Goal: Task Accomplishment & Management: Use online tool/utility

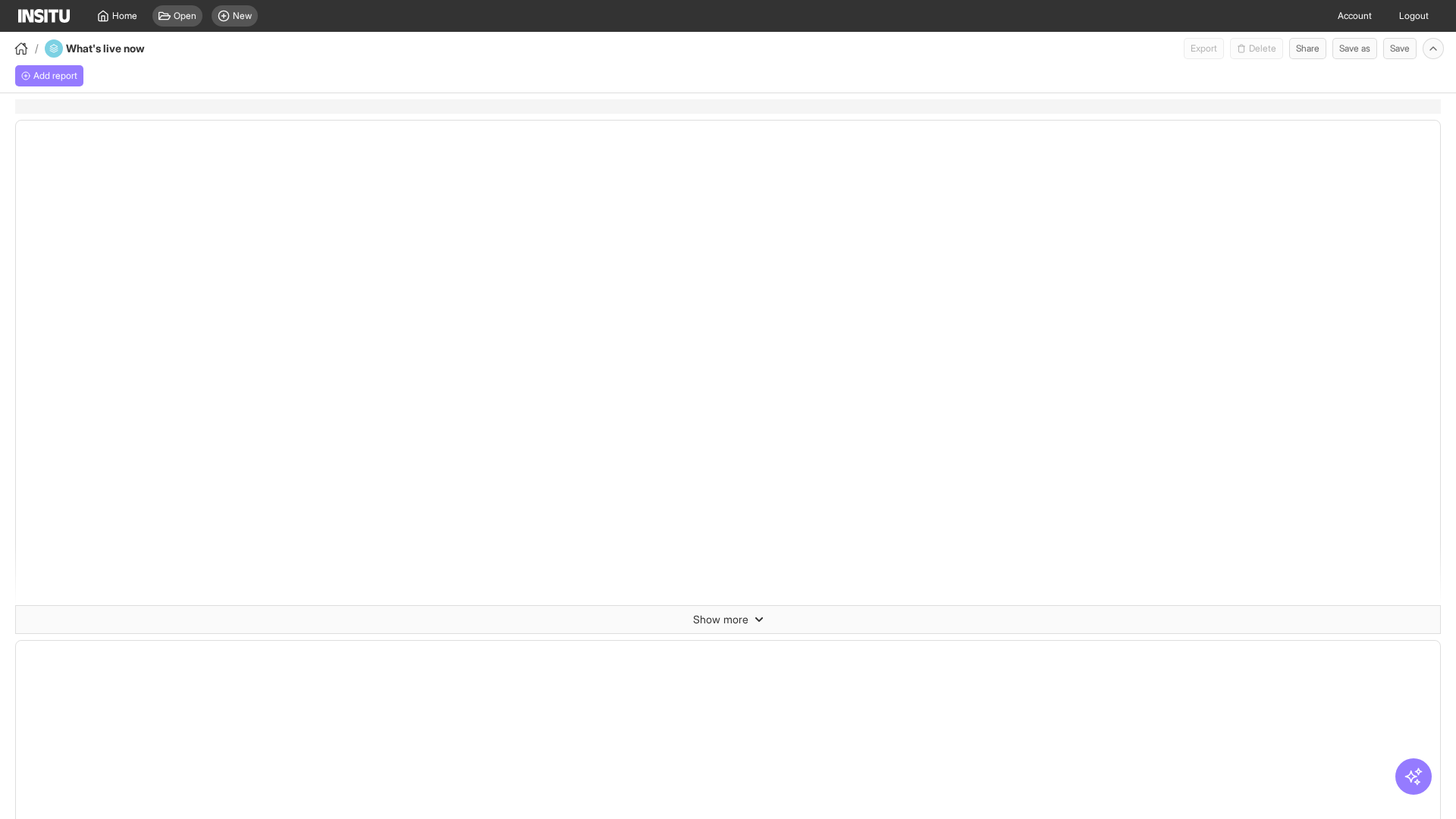
select select "**"
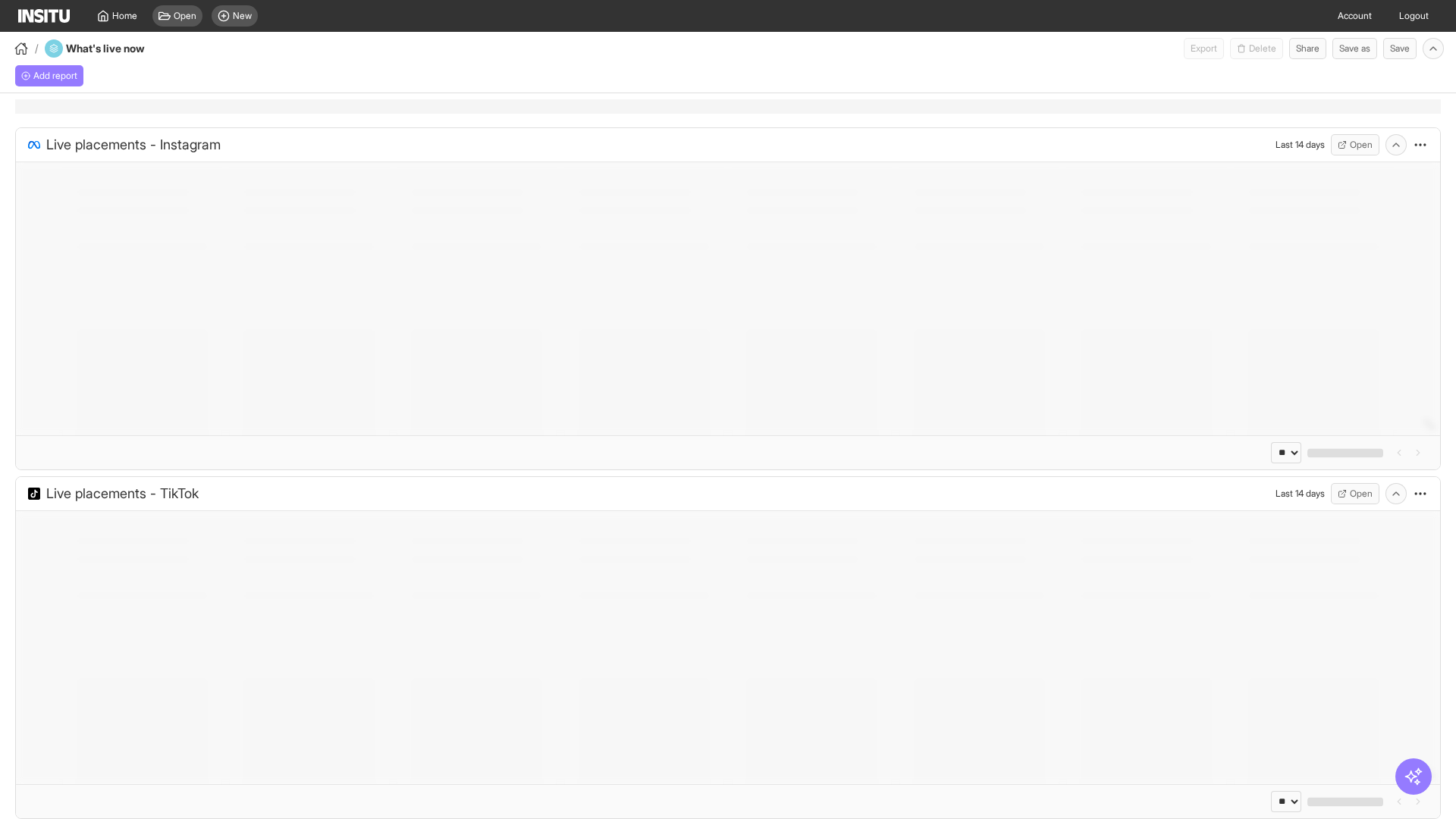
select select "**"
